Goal: Book appointment/travel/reservation

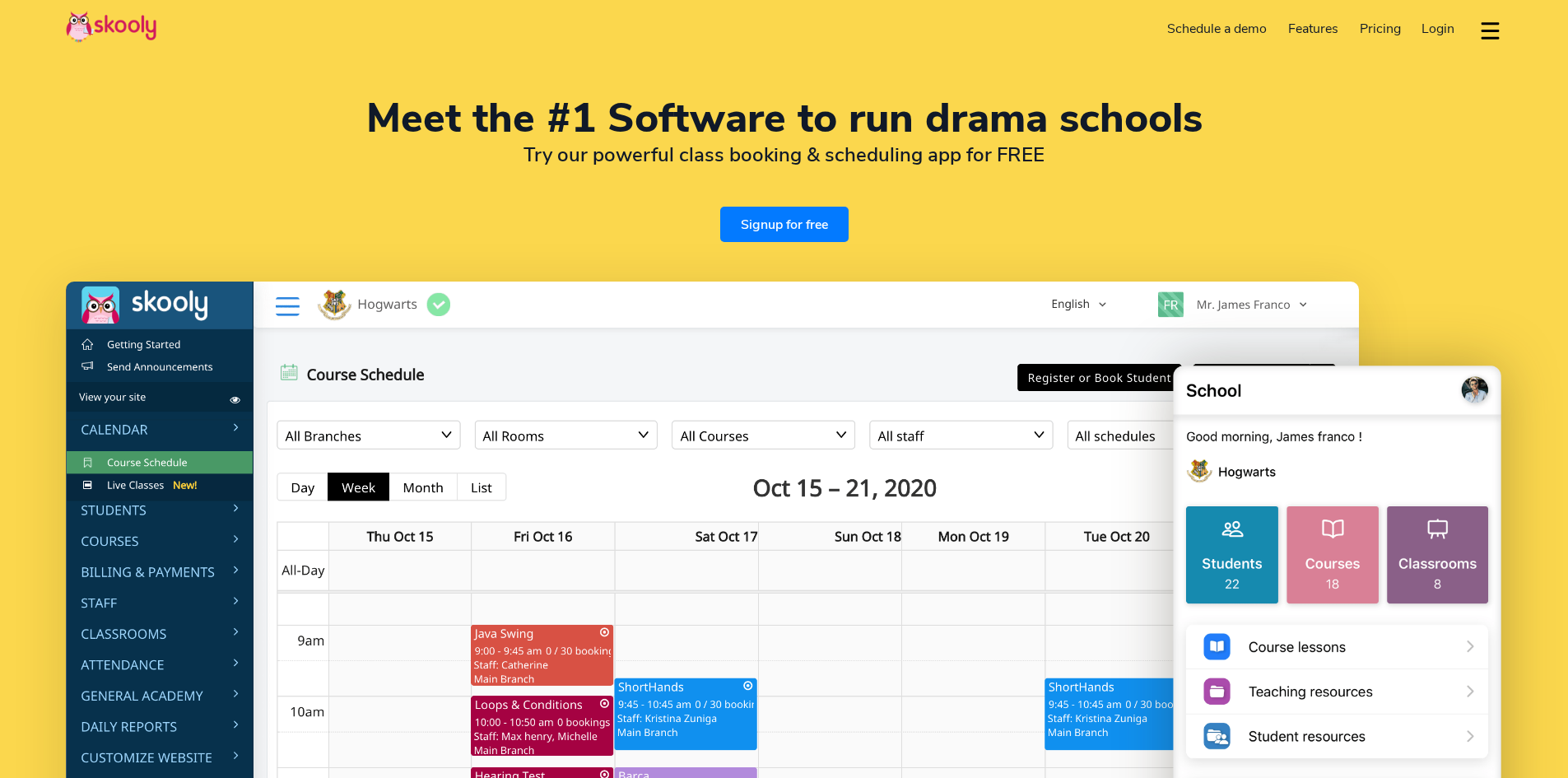
select select "en"
select select "92"
select select "[GEOGRAPHIC_DATA]"
select select "[GEOGRAPHIC_DATA]/[GEOGRAPHIC_DATA]"
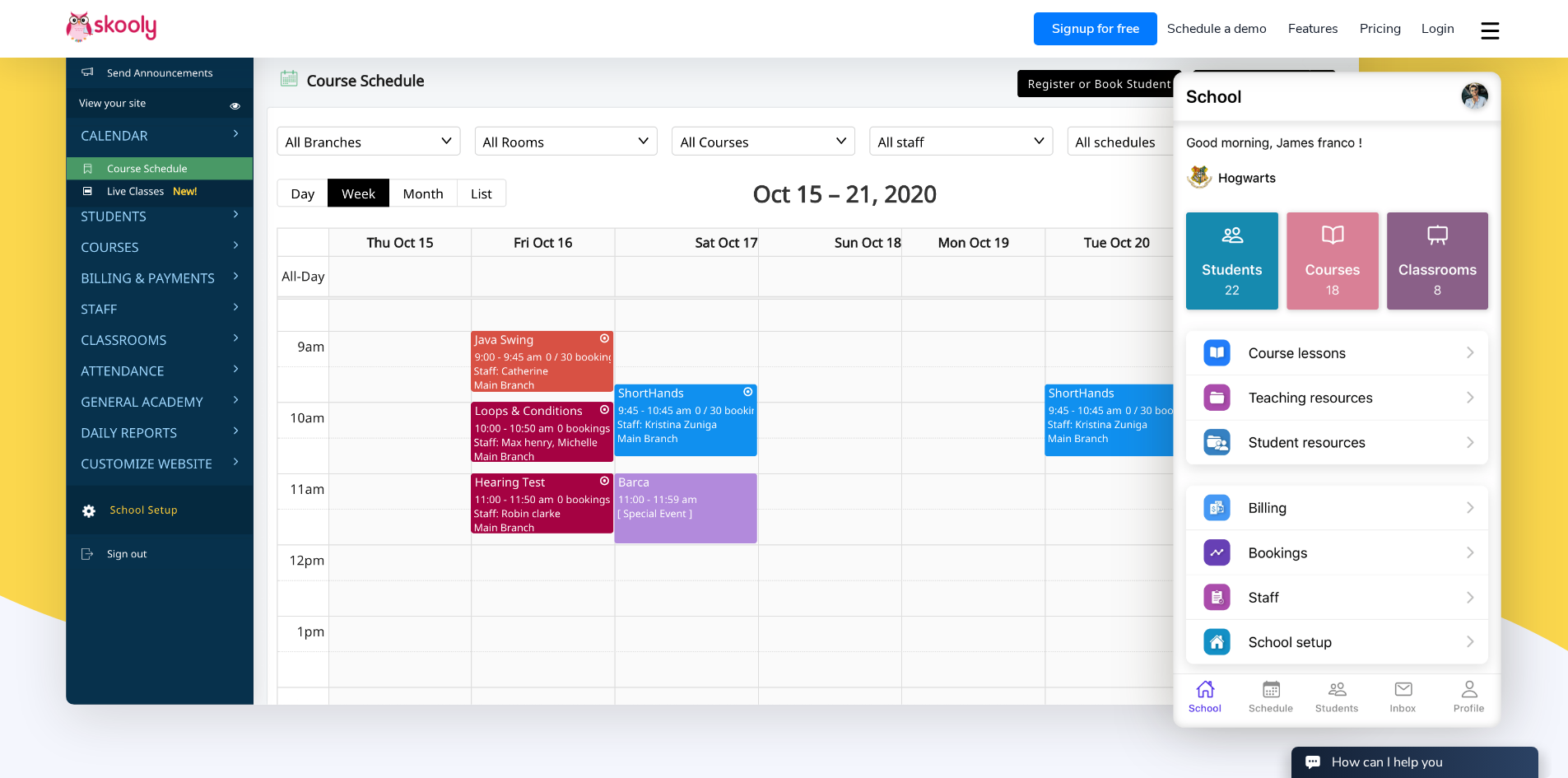
scroll to position [165, 0]
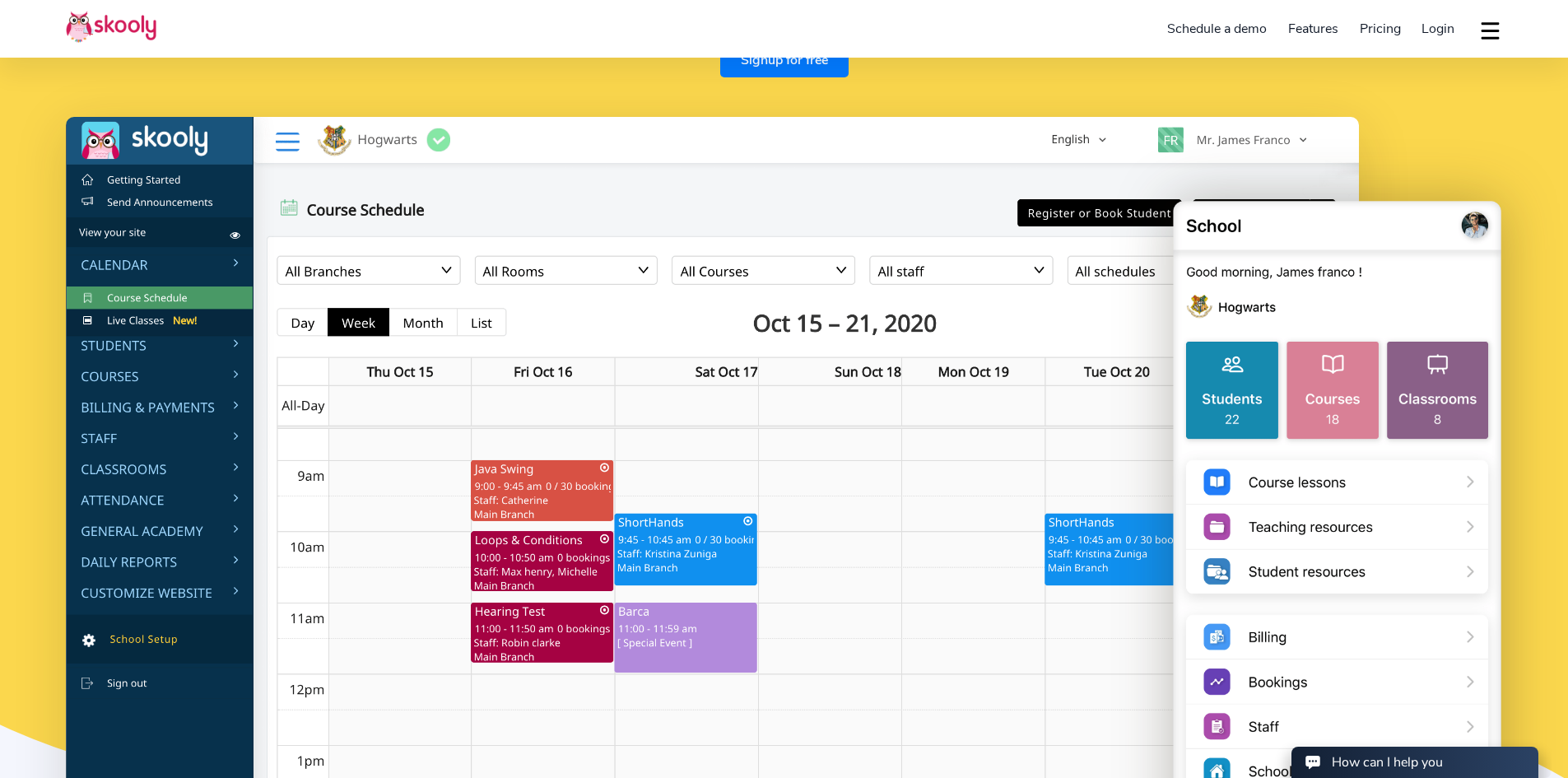
click at [1229, 29] on link "Schedule a demo" at bounding box center [1218, 29] width 121 height 27
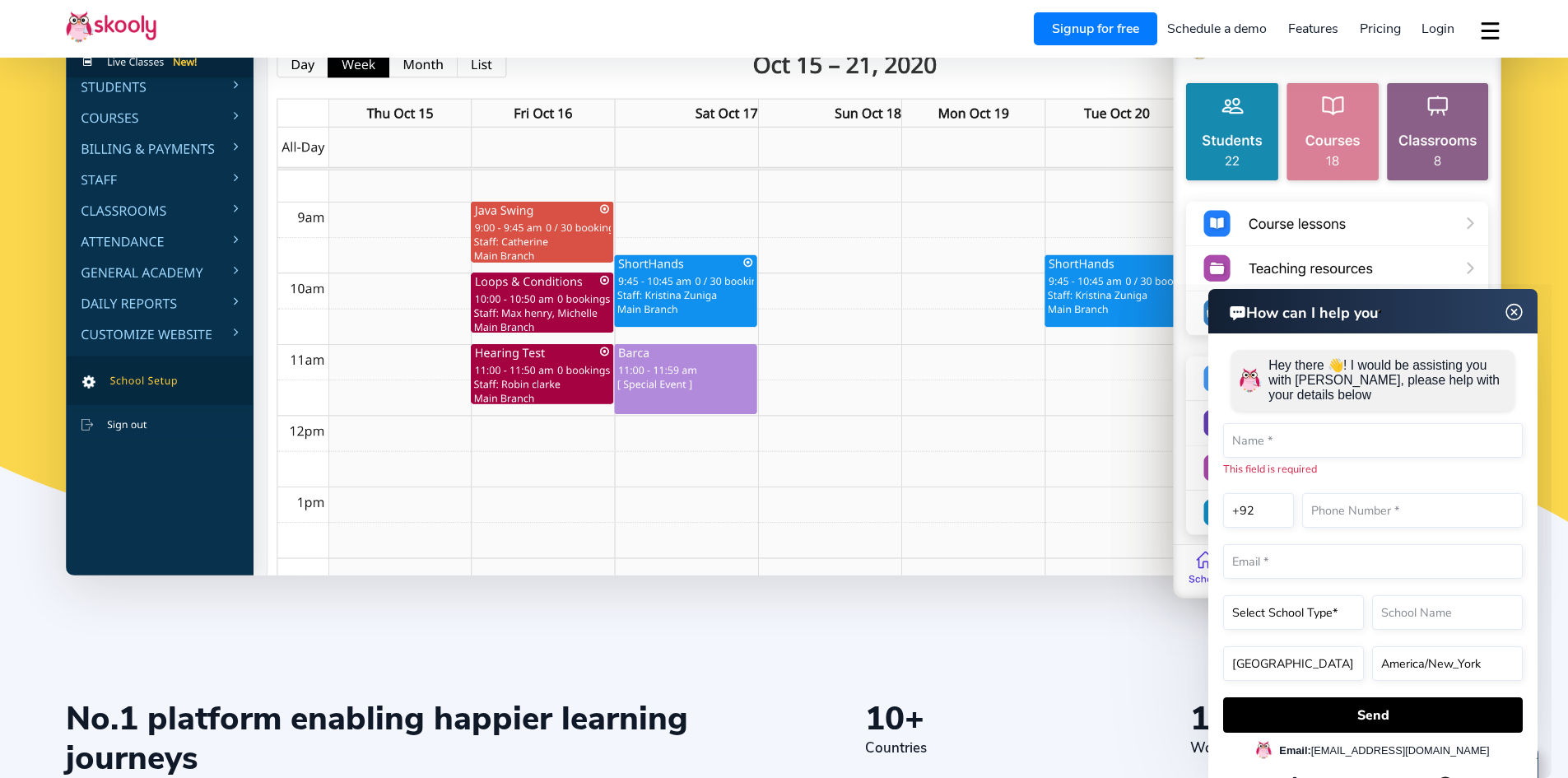
scroll to position [494, 0]
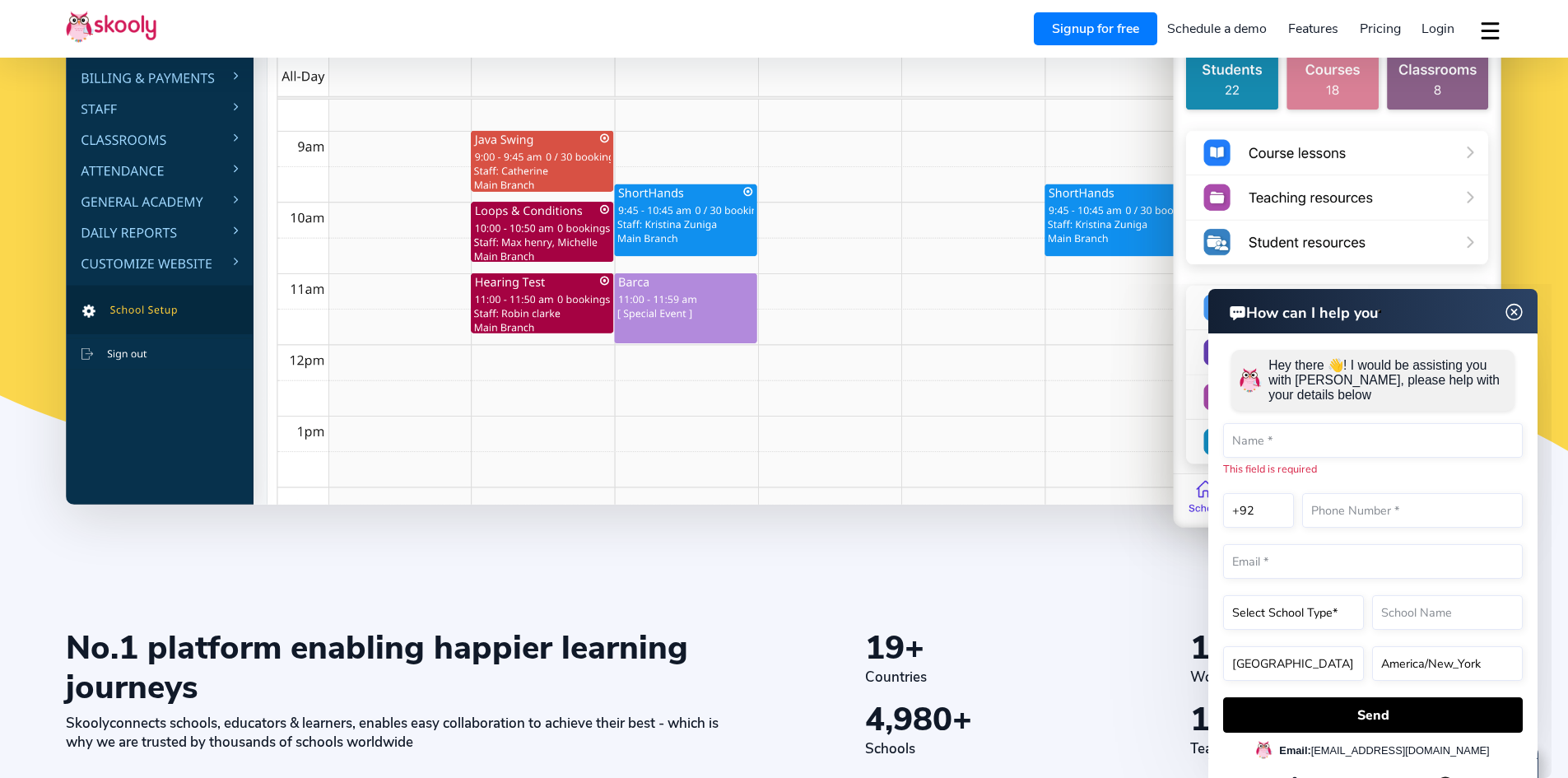
drag, startPoint x: 1515, startPoint y: 314, endPoint x: 2555, endPoint y: 593, distance: 1076.8
click at [1515, 314] on img at bounding box center [1514, 312] width 31 height 20
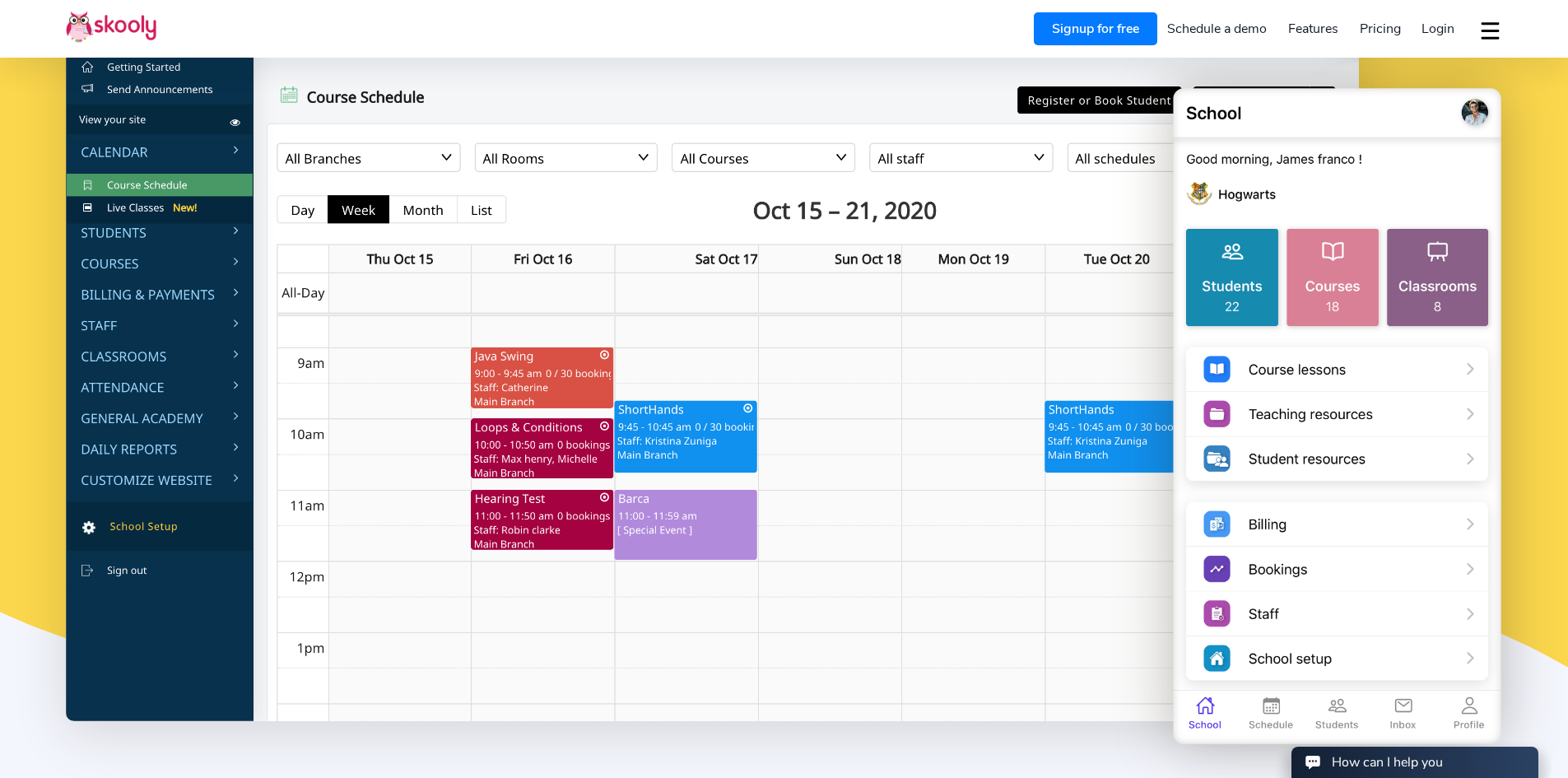
scroll to position [274, 0]
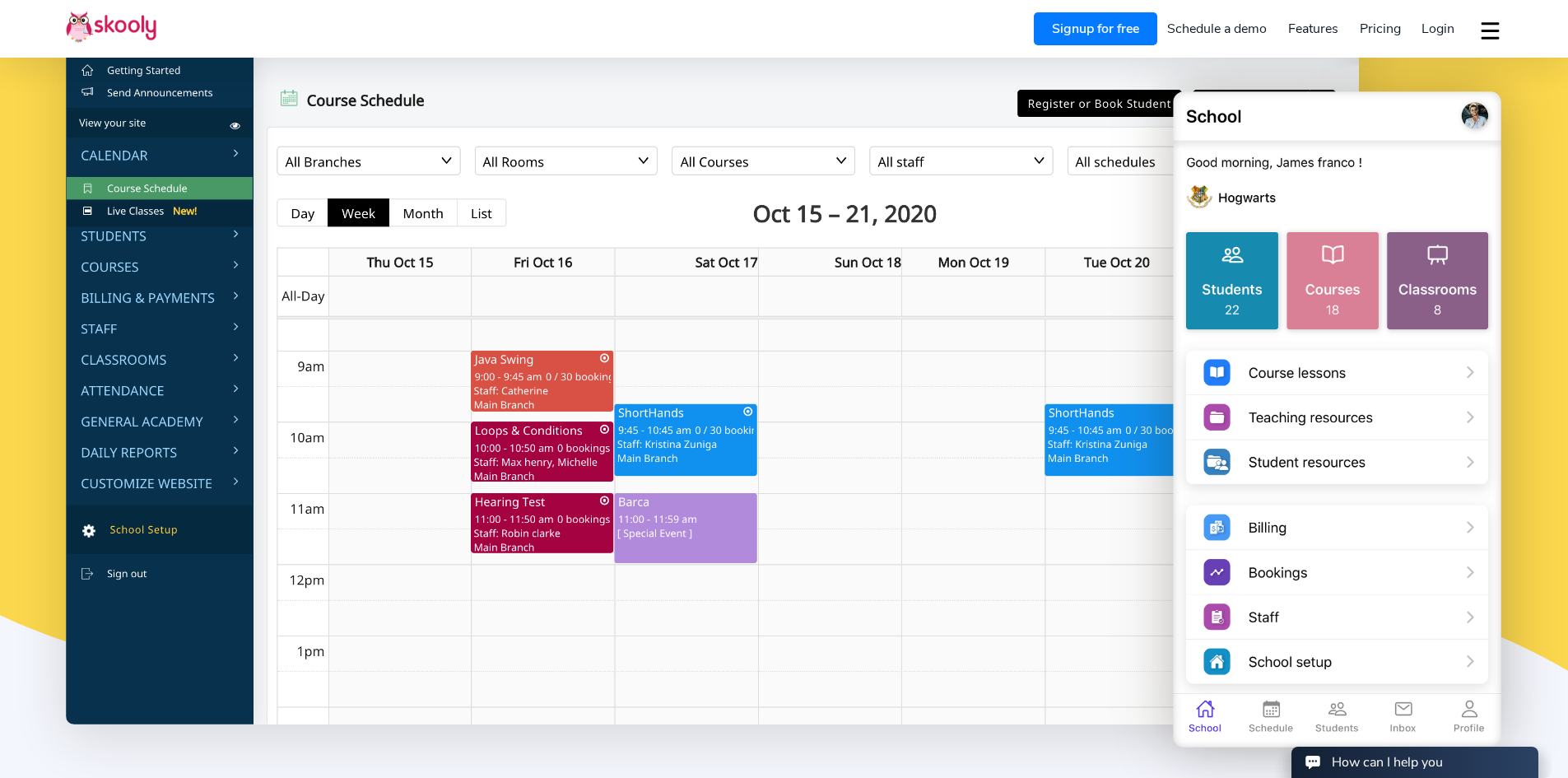
click at [1255, 270] on img at bounding box center [1336, 419] width 330 height 665
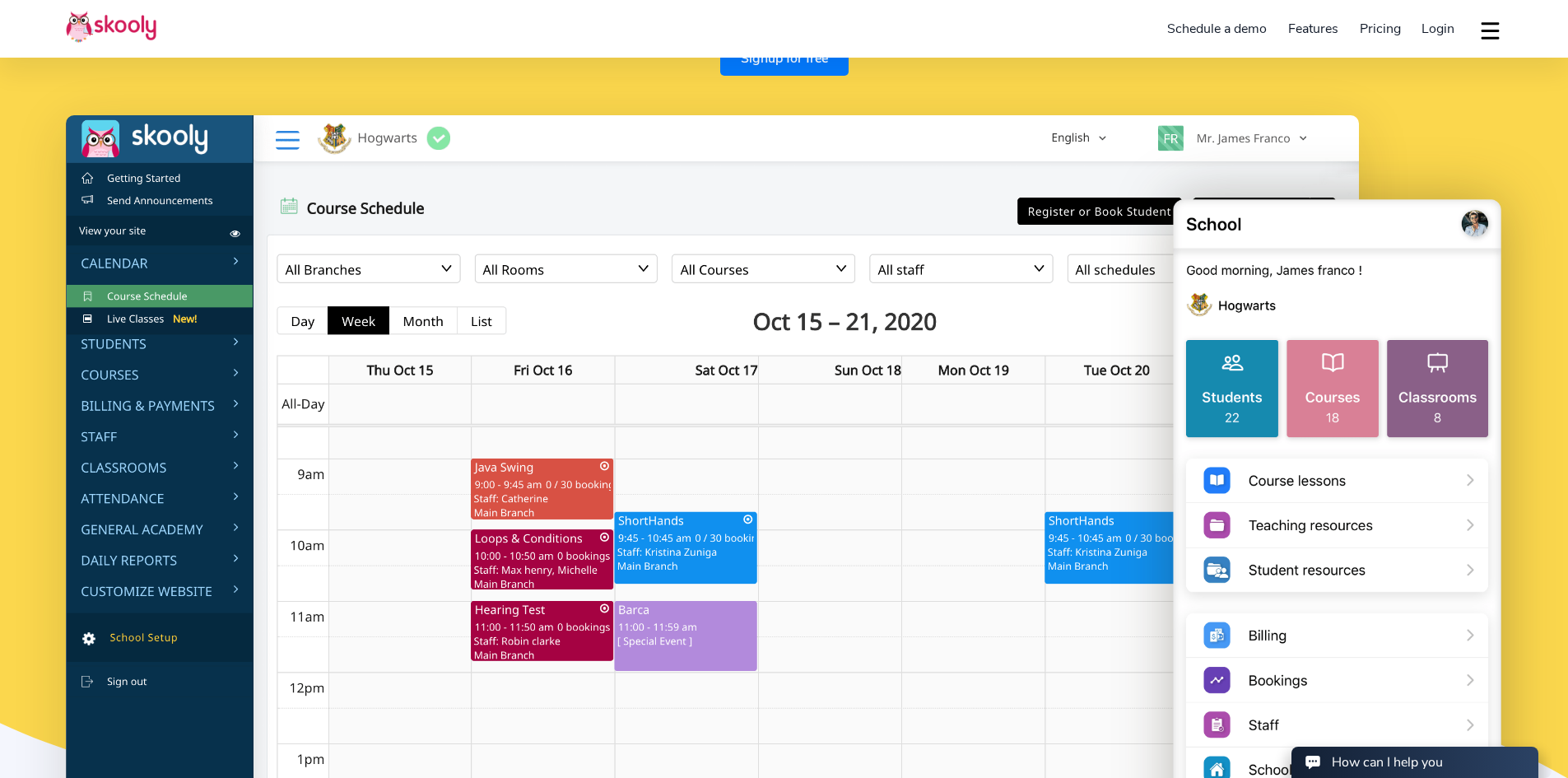
scroll to position [165, 0]
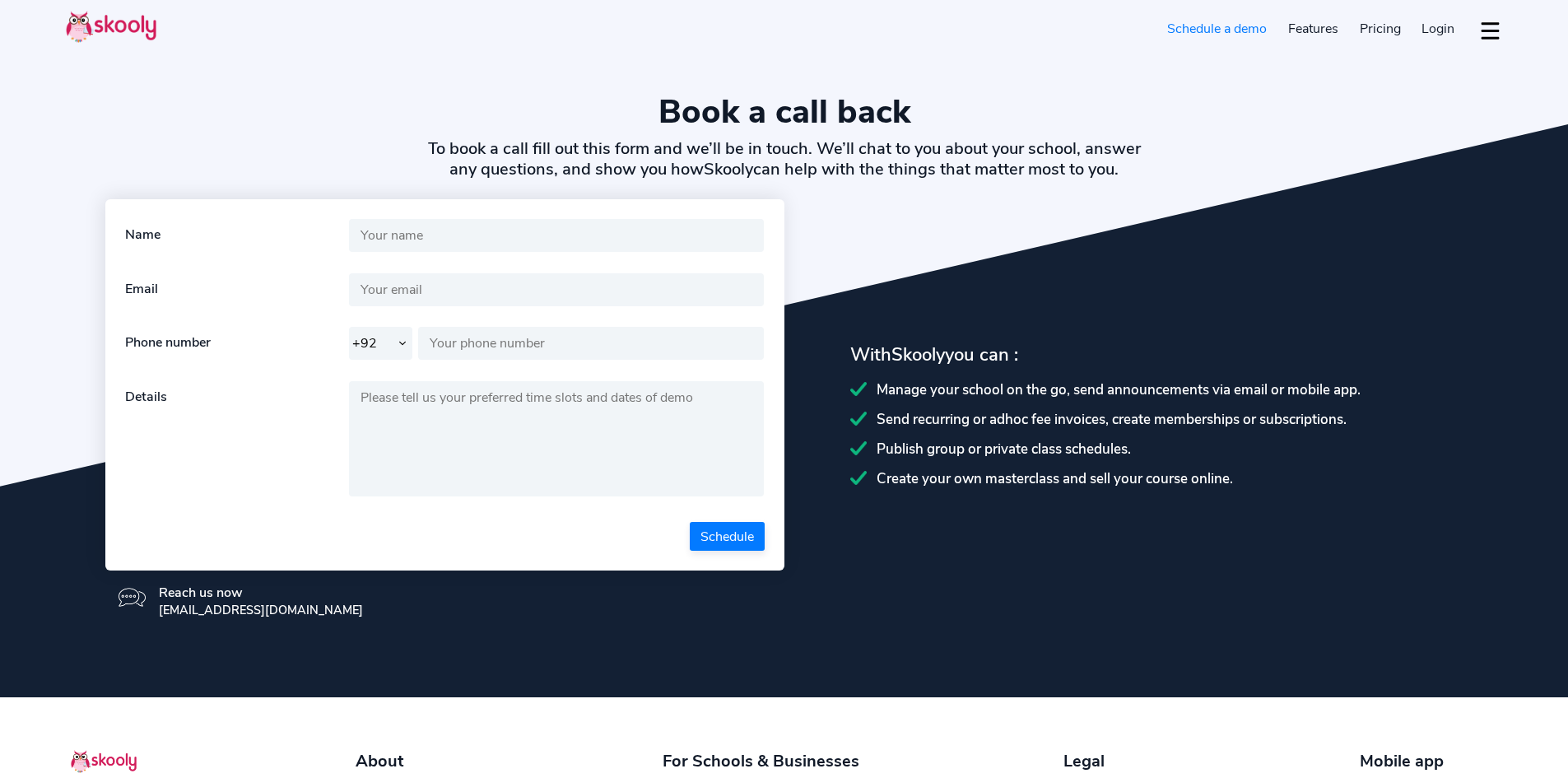
select select "92"
select select "en"
select select "92"
select select "[GEOGRAPHIC_DATA]"
select select "[GEOGRAPHIC_DATA]/[GEOGRAPHIC_DATA]"
